Goal: Task Accomplishment & Management: Manage account settings

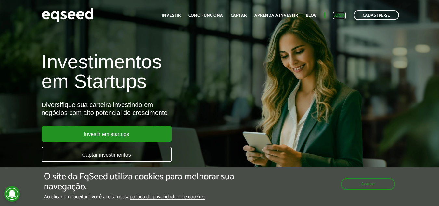
click at [337, 13] on link "Login" at bounding box center [339, 15] width 13 height 4
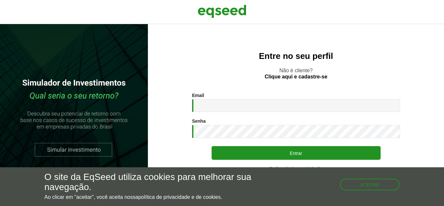
click at [229, 108] on input "Email *" at bounding box center [296, 105] width 208 height 13
drag, startPoint x: 375, startPoint y: 187, endPoint x: 333, endPoint y: 186, distance: 41.3
click at [374, 188] on button "Aceitar" at bounding box center [370, 184] width 59 height 10
